Goal: Transaction & Acquisition: Obtain resource

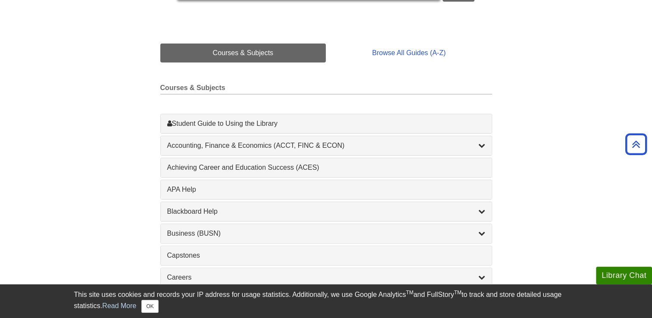
scroll to position [182, 0]
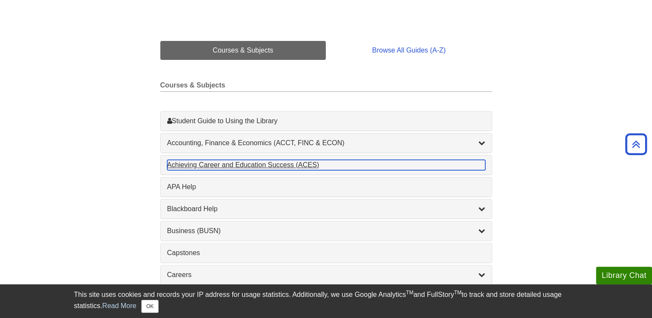
click at [205, 165] on div "Achieving Career and Education Success (ACES) , 1 guides" at bounding box center [326, 165] width 318 height 10
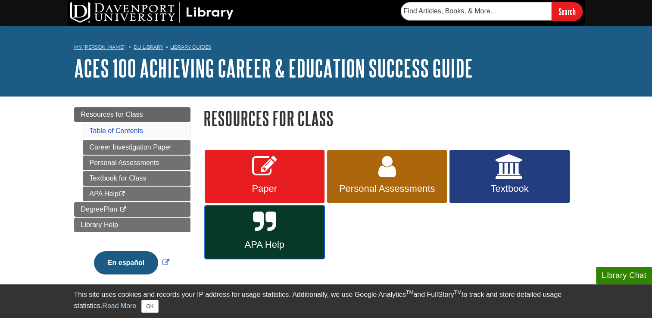
click at [278, 242] on span "APA Help" at bounding box center [264, 244] width 107 height 11
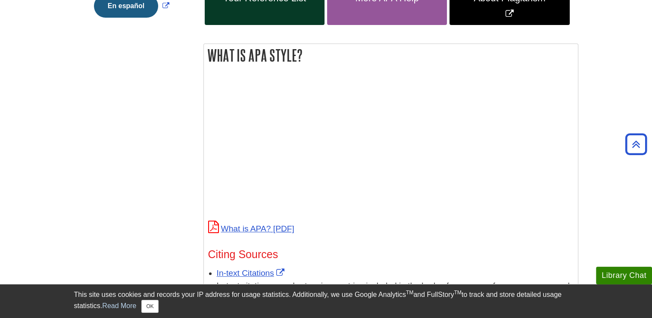
scroll to position [281, 0]
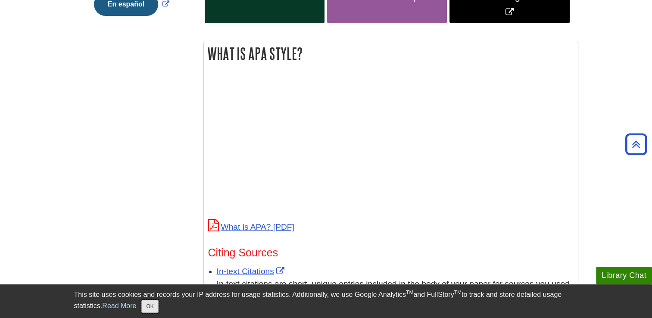
click at [146, 304] on button "OK" at bounding box center [149, 306] width 17 height 13
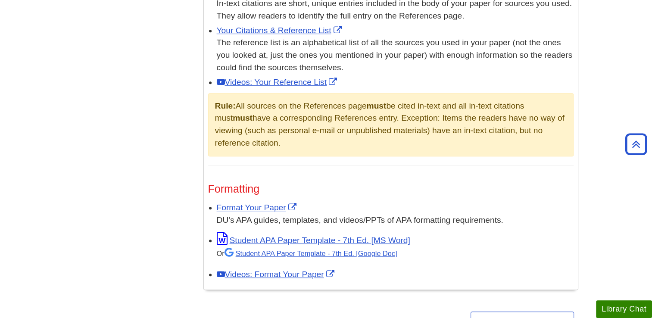
scroll to position [575, 0]
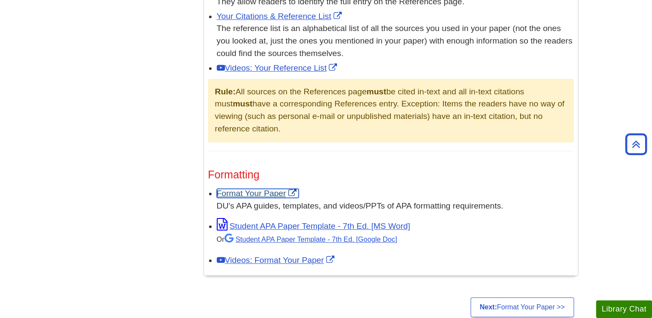
click at [250, 192] on link "Format Your Paper" at bounding box center [258, 193] width 82 height 9
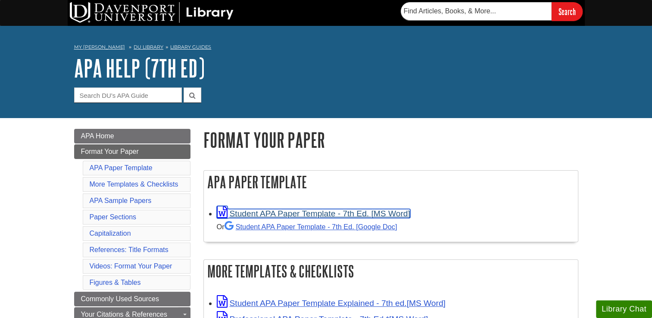
click at [245, 213] on link "Student APA Paper Template - 7th Ed. [MS Word]" at bounding box center [313, 213] width 193 height 9
click at [249, 214] on link "Student APA Paper Template - 7th Ed. [MS Word]" at bounding box center [313, 213] width 193 height 9
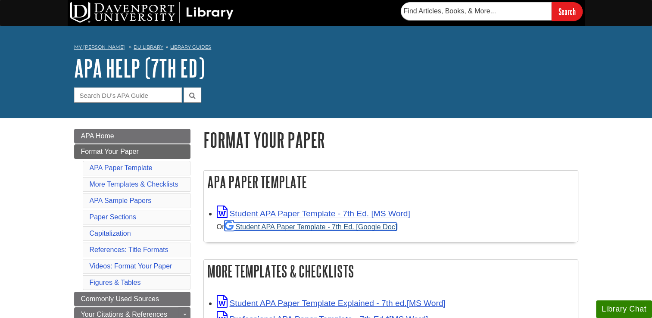
click at [294, 227] on link "Student APA Paper Template - 7th Ed. [Google Doc]" at bounding box center [310, 227] width 173 height 8
